Goal: Navigation & Orientation: Find specific page/section

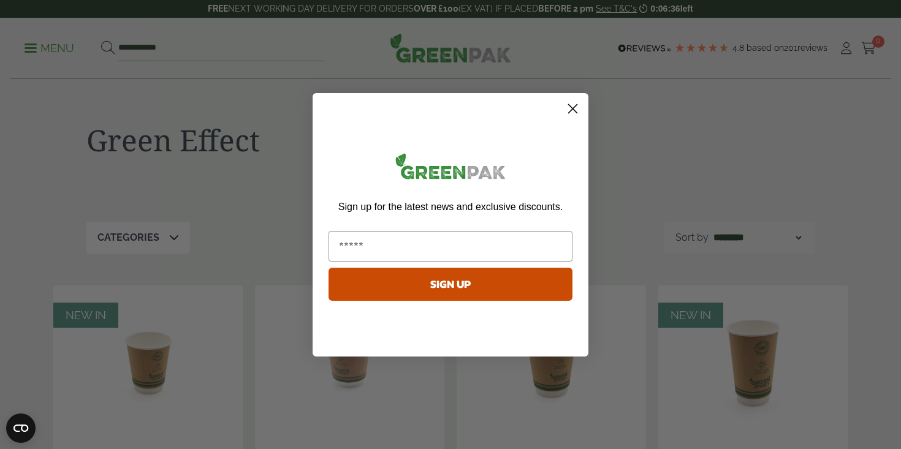
click at [566, 109] on circle "Close dialog" at bounding box center [572, 108] width 20 height 20
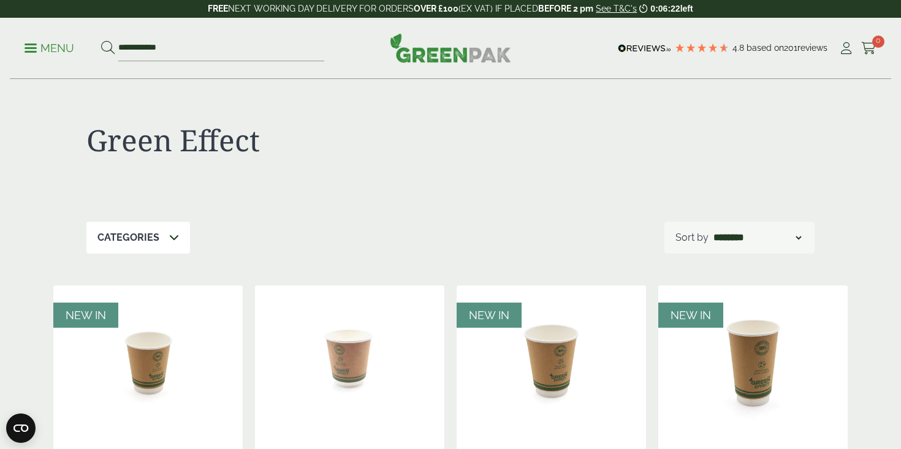
click at [36, 50] on p "Menu" at bounding box center [50, 48] width 50 height 15
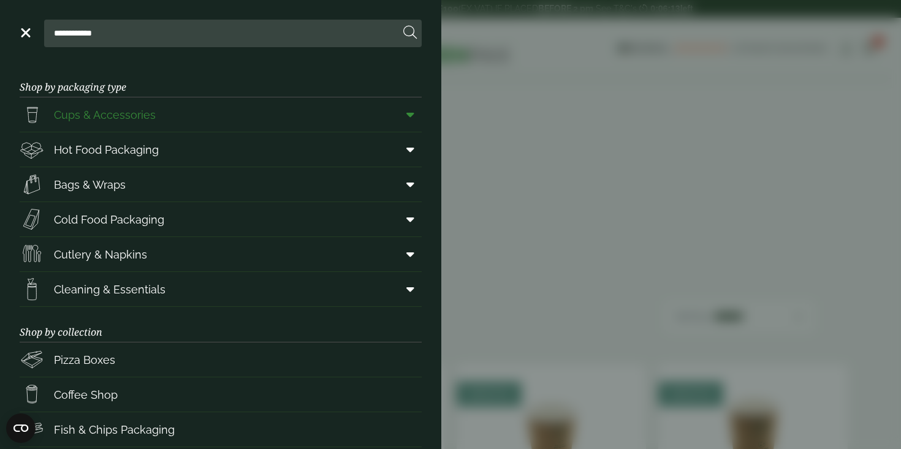
click at [406, 111] on span at bounding box center [408, 114] width 28 height 23
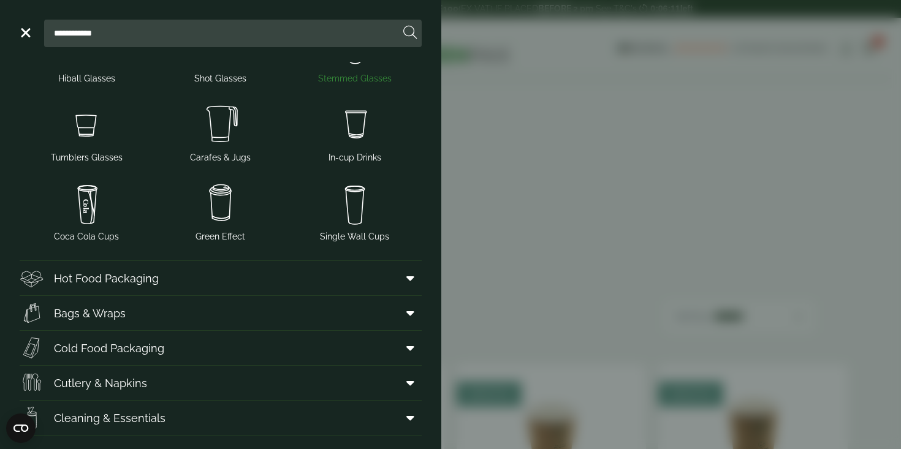
scroll to position [218, 0]
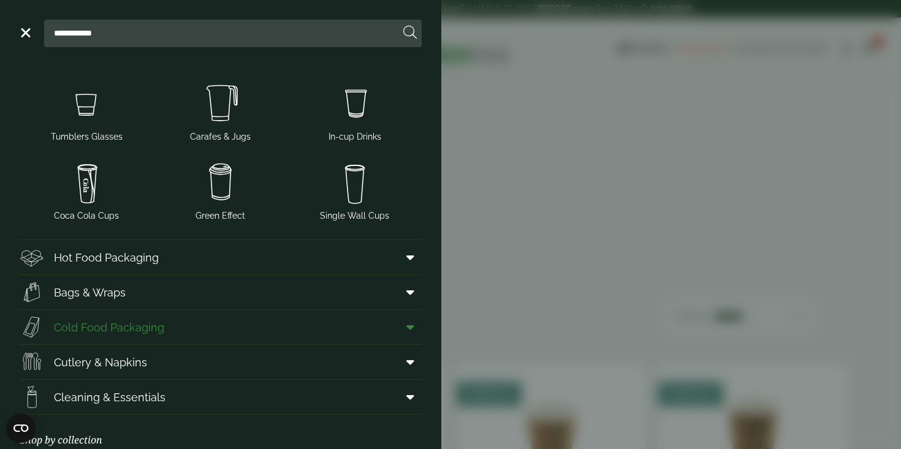
click at [371, 320] on link "Cold Food Packaging" at bounding box center [221, 327] width 402 height 34
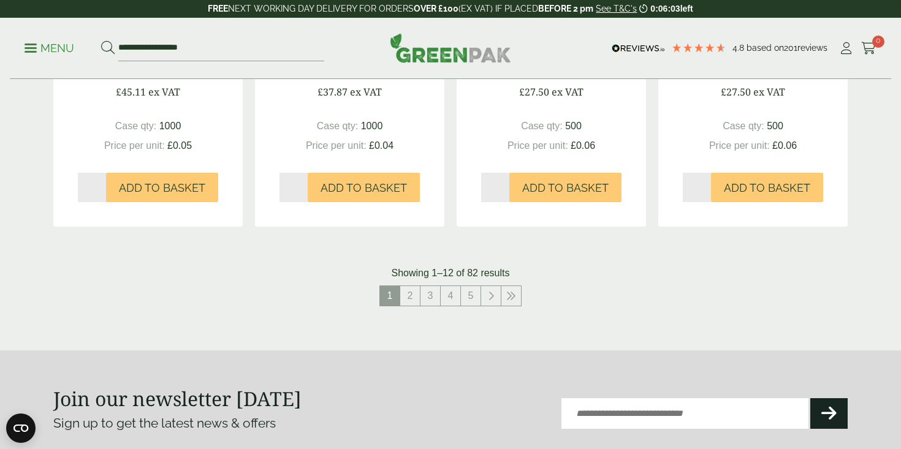
scroll to position [1198, 0]
